Goal: Task Accomplishment & Management: Use online tool/utility

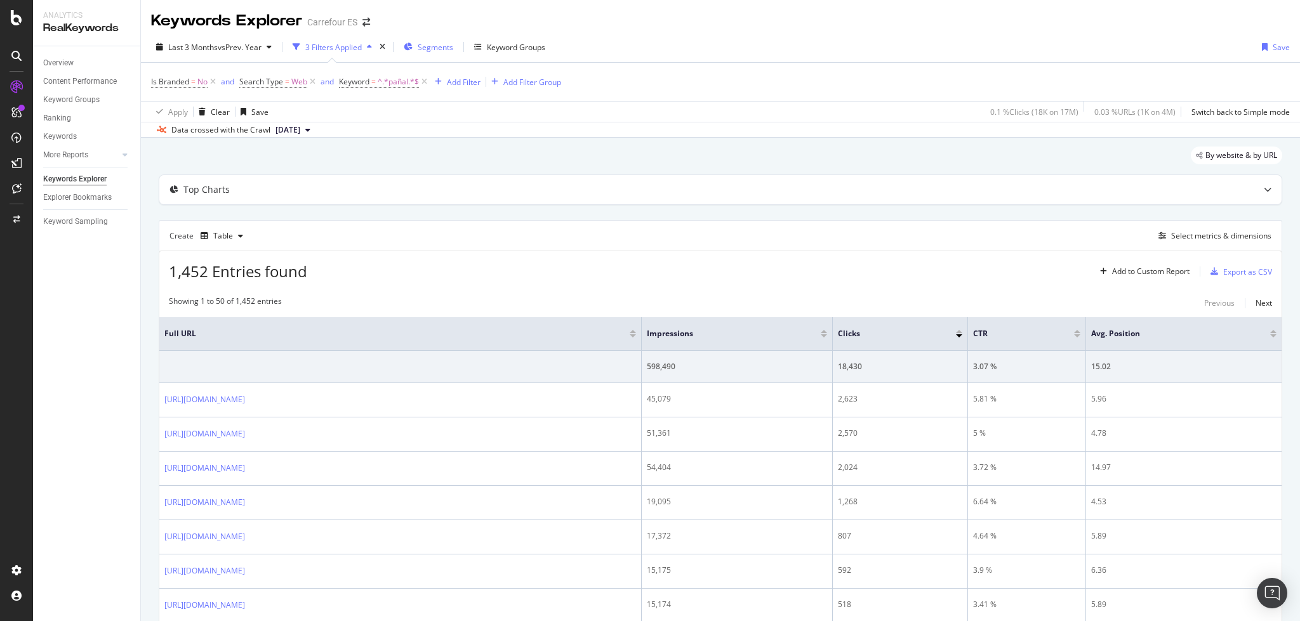
click at [428, 40] on div "Segments" at bounding box center [429, 46] width 50 height 19
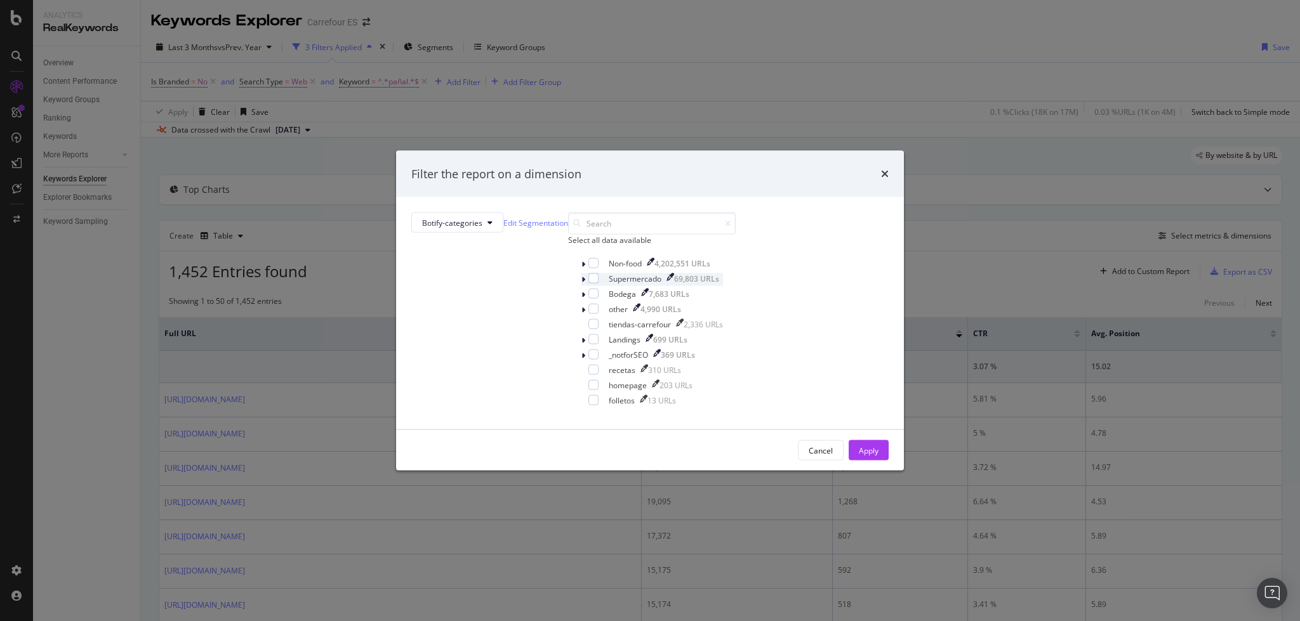
click at [581, 286] on div "modal" at bounding box center [585, 280] width 8 height 13
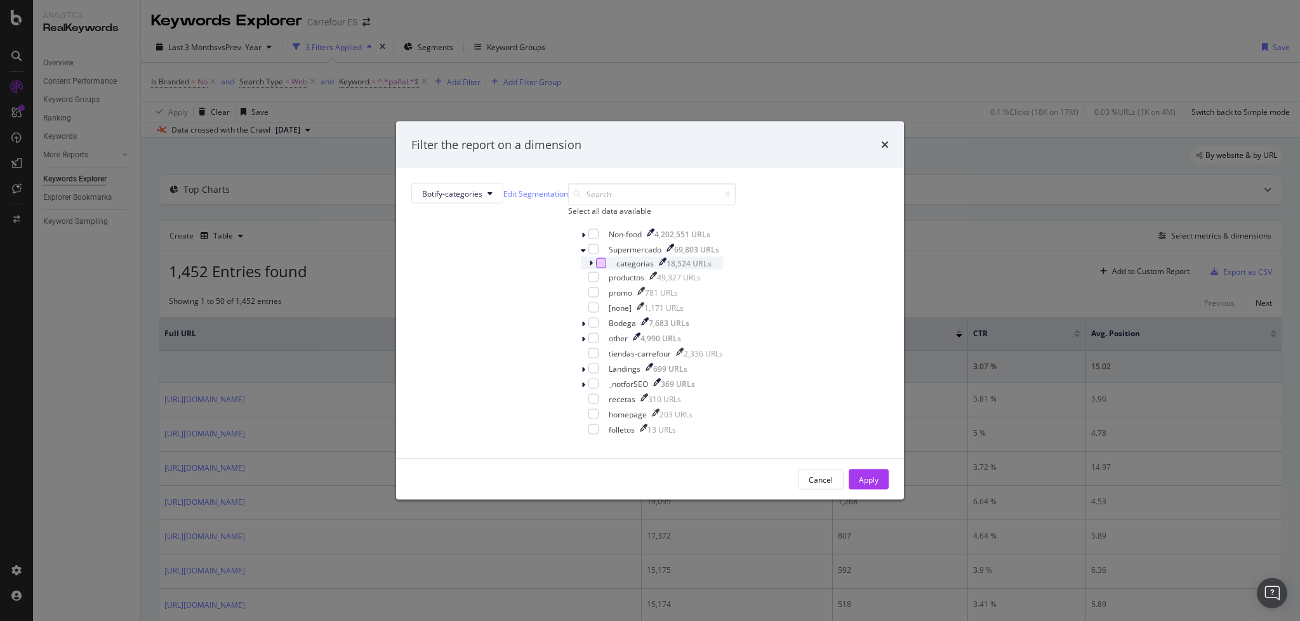
click at [596, 268] on div "modal" at bounding box center [601, 263] width 10 height 10
click at [849, 490] on button "Apply" at bounding box center [869, 480] width 40 height 20
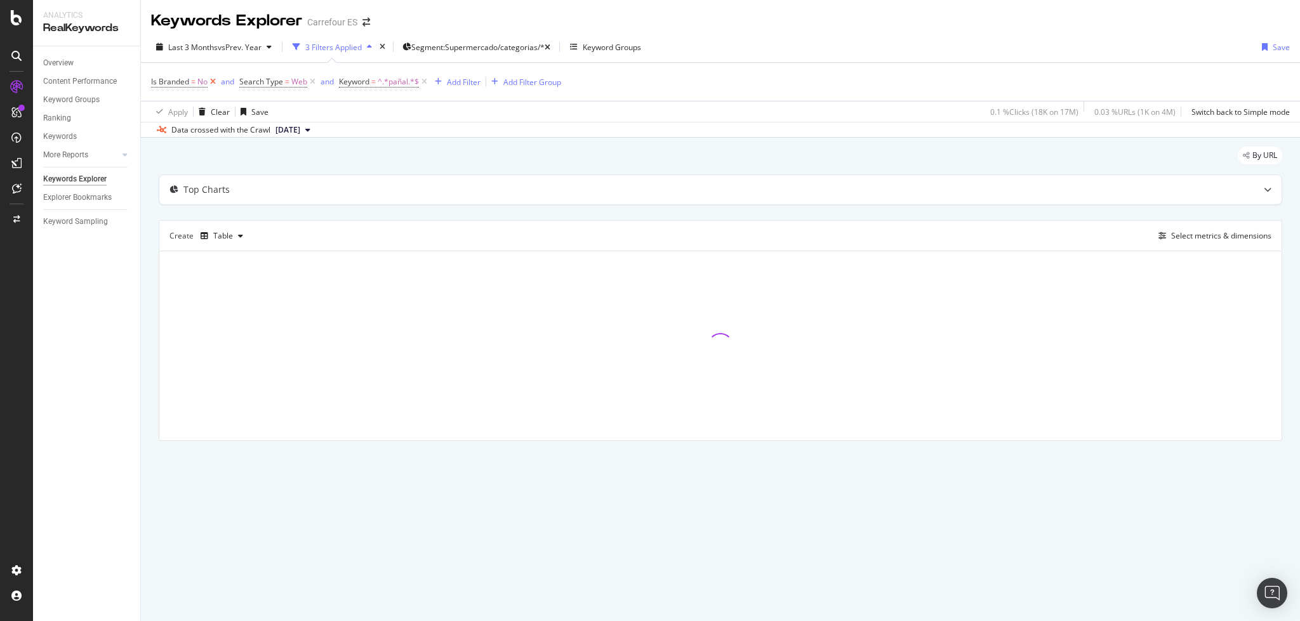
click at [215, 84] on icon at bounding box center [213, 82] width 11 height 13
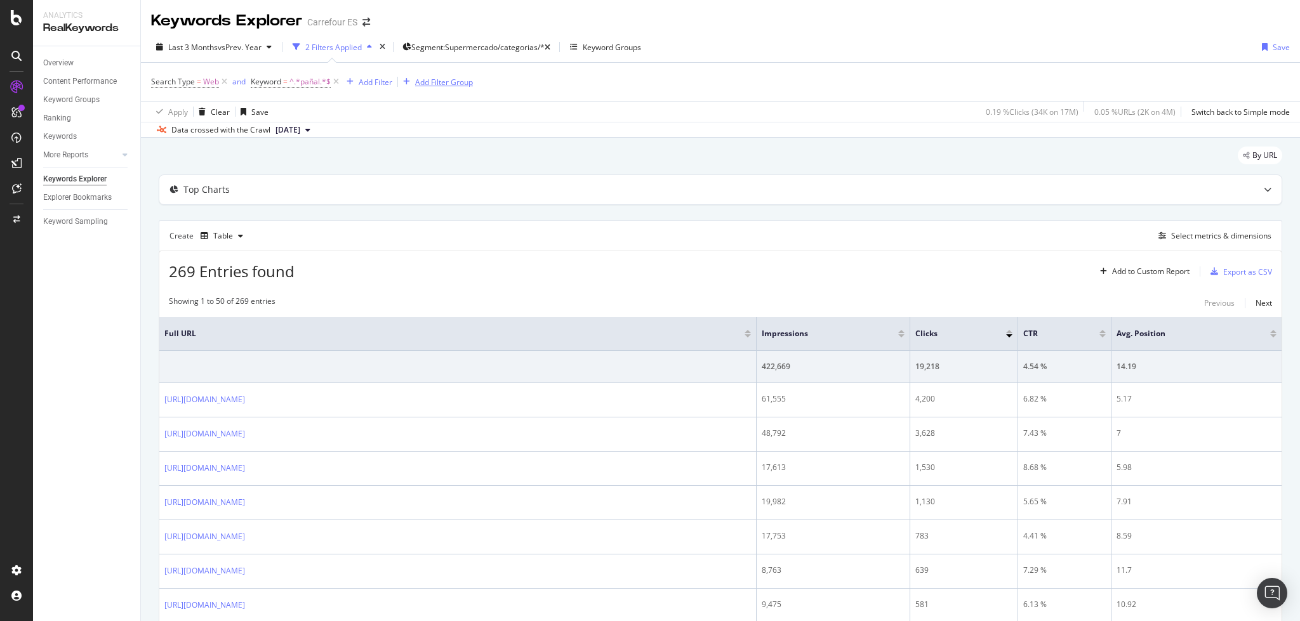
click at [425, 82] on div "Add Filter Group" at bounding box center [444, 82] width 58 height 11
click at [373, 84] on div "Add Filter" at bounding box center [376, 82] width 34 height 11
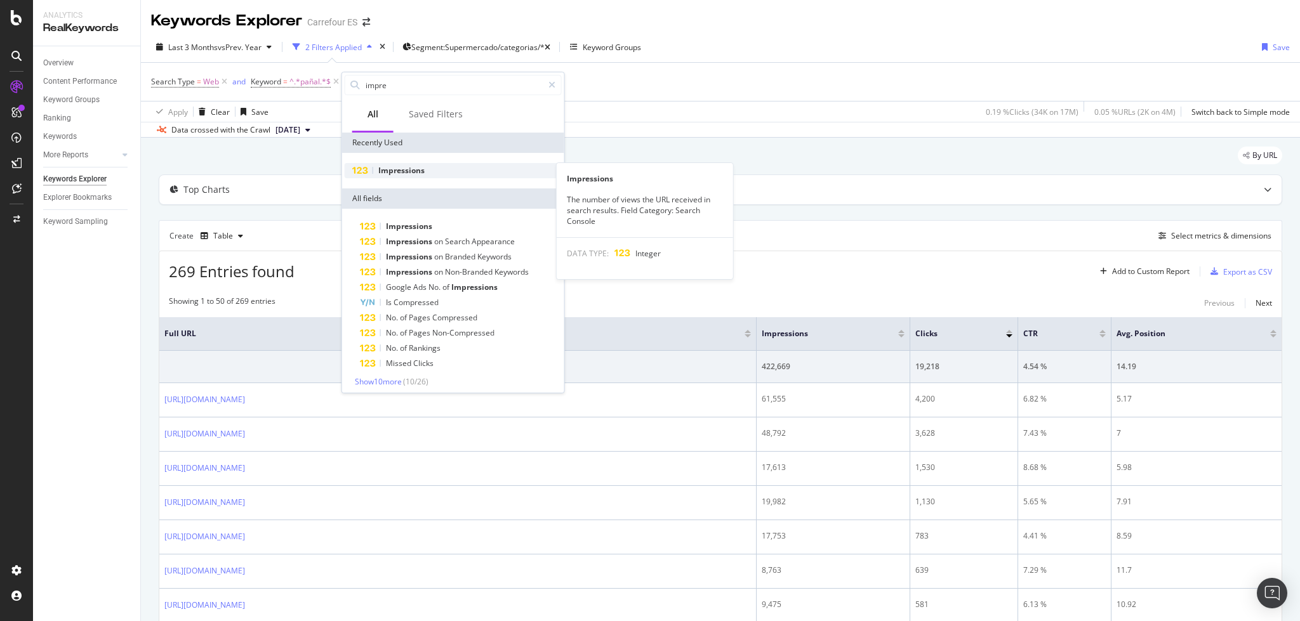
type input "impre"
click at [414, 171] on span "Impressions" at bounding box center [401, 170] width 46 height 11
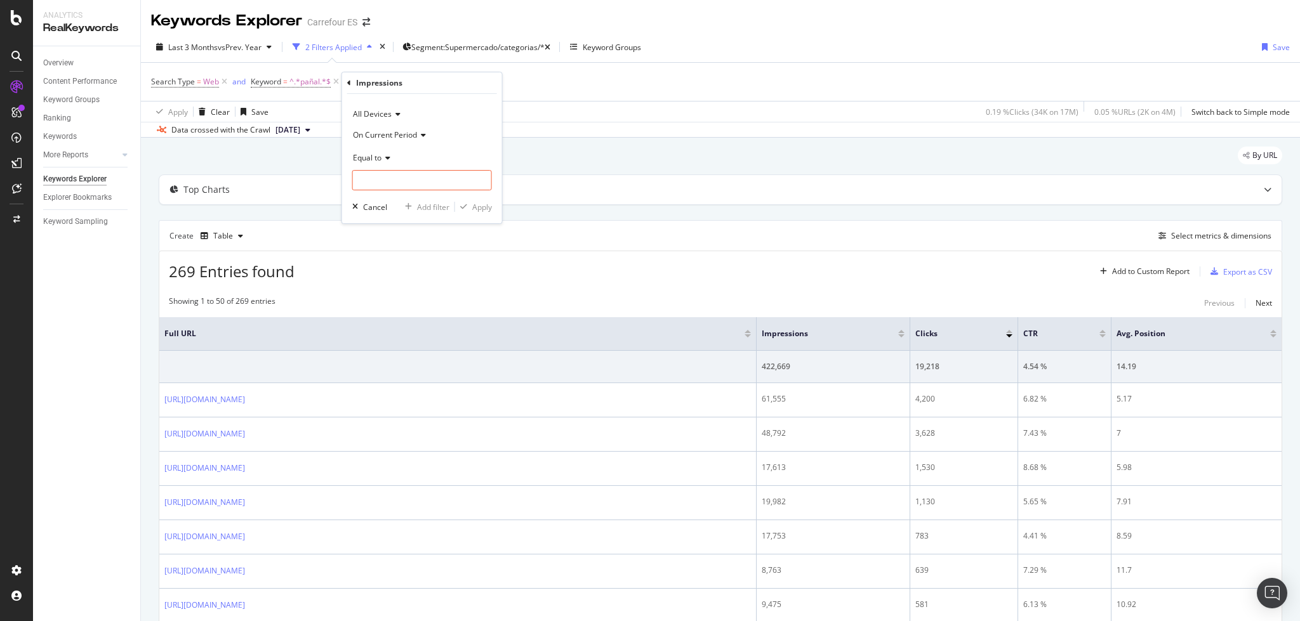
click at [377, 154] on span "Equal to" at bounding box center [367, 157] width 29 height 11
click at [390, 248] on span "Greater than" at bounding box center [382, 249] width 46 height 11
click at [369, 183] on input "number" at bounding box center [422, 180] width 140 height 20
type input "1000"
click at [477, 209] on div "Apply" at bounding box center [482, 207] width 20 height 11
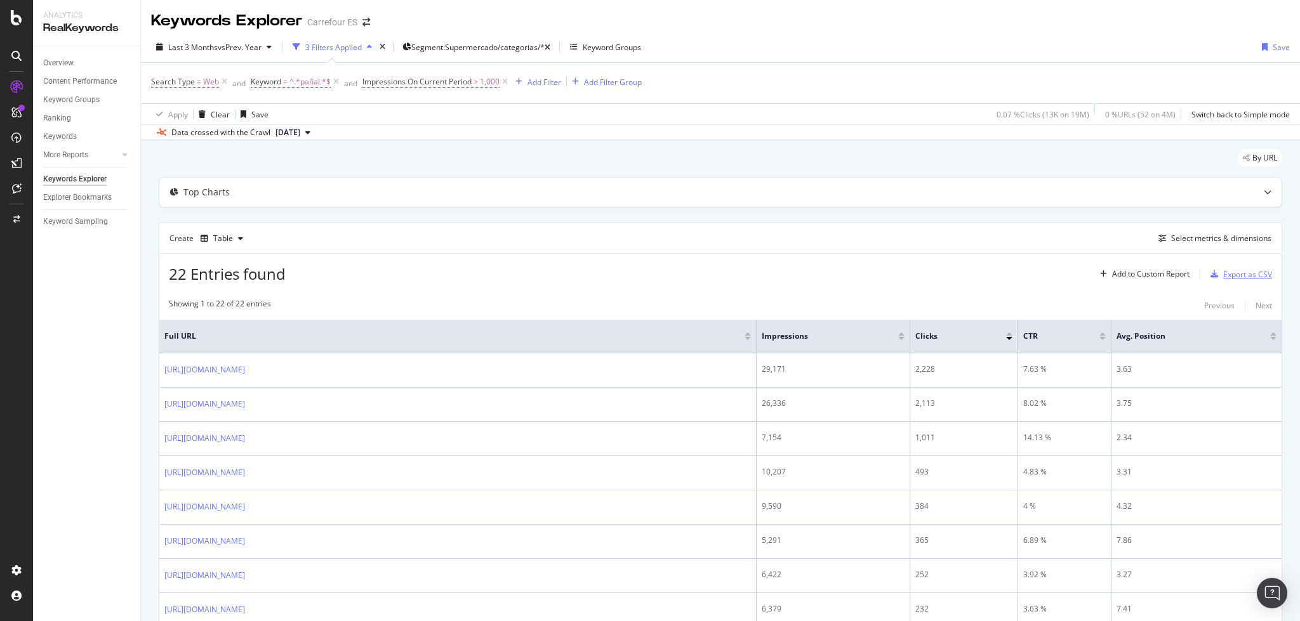
click at [1223, 269] on div "Export as CSV" at bounding box center [1247, 274] width 49 height 11
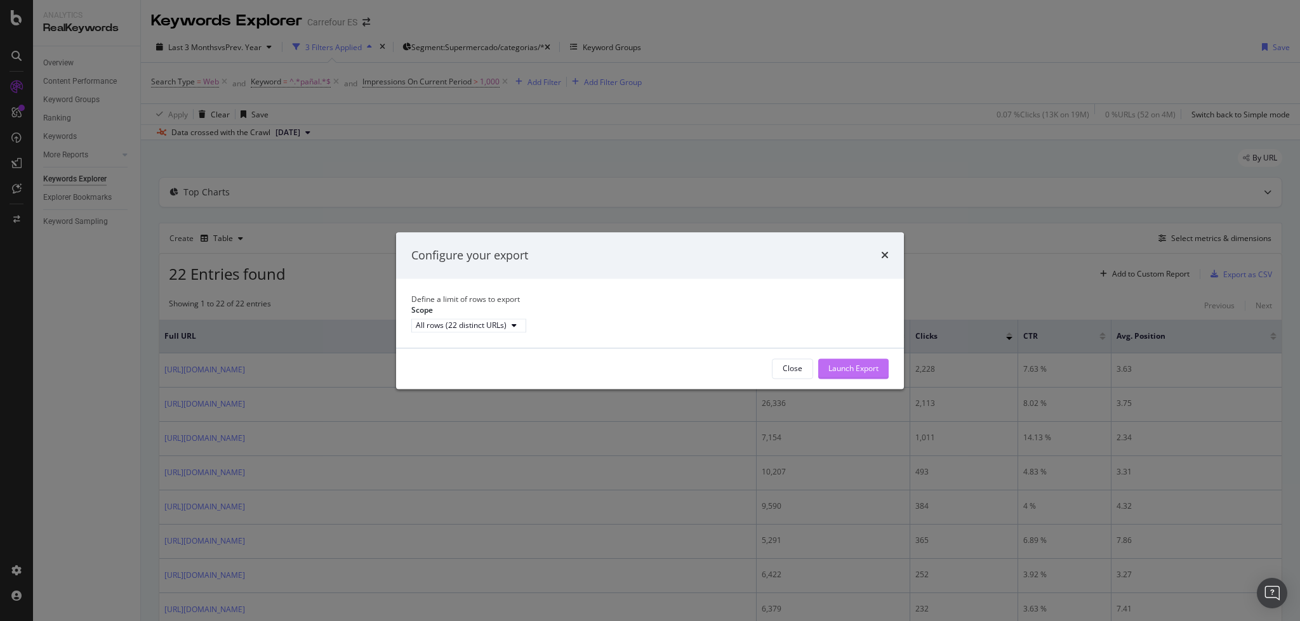
click at [825, 373] on button "Launch Export" at bounding box center [853, 369] width 70 height 20
